Goal: Navigation & Orientation: Find specific page/section

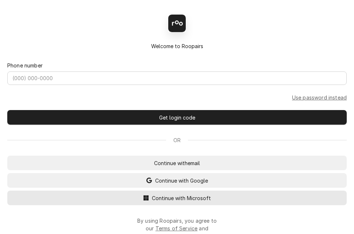
click at [203, 202] on span "Continue with Microsoft" at bounding box center [181, 198] width 62 height 8
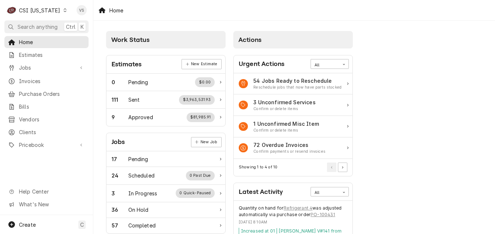
click at [63, 9] on icon "Dynamic Content Wrapper" at bounding box center [64, 10] width 3 height 4
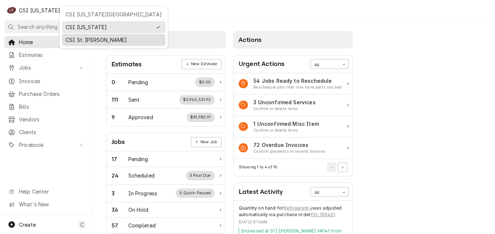
click at [77, 40] on div "CSI St. Louis" at bounding box center [114, 40] width 96 height 8
